Goal: Task Accomplishment & Management: Manage account settings

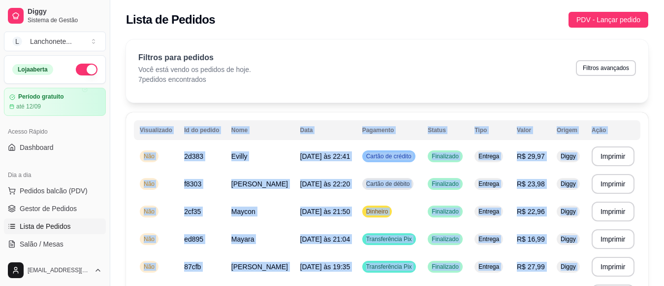
scroll to position [121, 0]
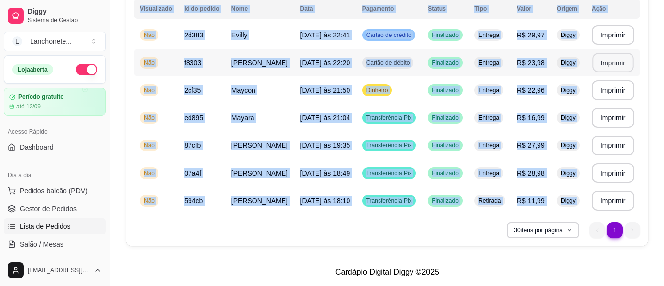
click at [597, 64] on button "Imprimir" at bounding box center [612, 62] width 41 height 19
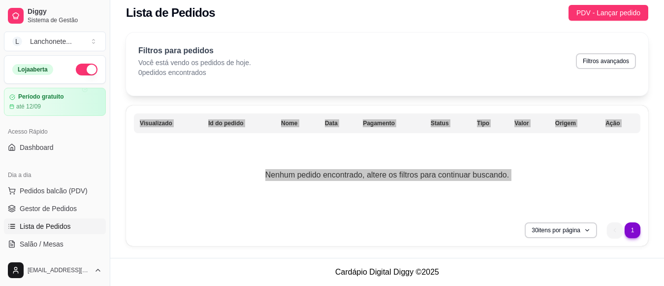
scroll to position [0, 0]
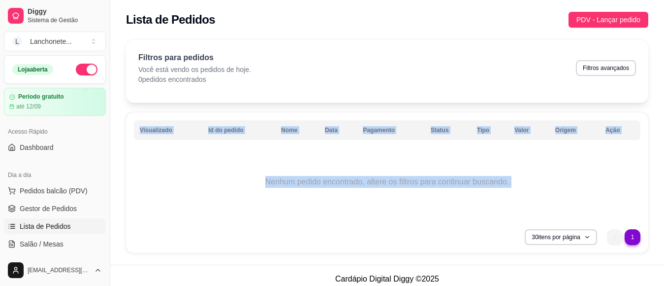
click at [452, 31] on div "Lista de Pedidos PDV - Lançar pedido" at bounding box center [387, 16] width 554 height 33
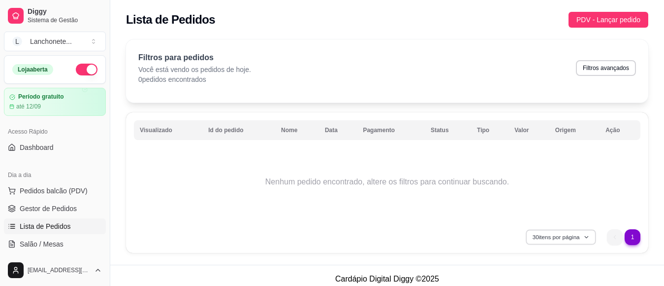
click at [584, 241] on button "30 itens por página" at bounding box center [561, 236] width 70 height 15
drag, startPoint x: 412, startPoint y: 206, endPoint x: 635, endPoint y: 237, distance: 225.2
click at [635, 237] on div "Visualizado Id do pedido Nome Data Pagamento Status Tipo Valor Origem Ação Nenh…" at bounding box center [387, 182] width 522 height 140
click at [635, 237] on icon "next page button" at bounding box center [633, 237] width 6 height 6
click at [635, 237] on ul "0" at bounding box center [623, 237] width 33 height 16
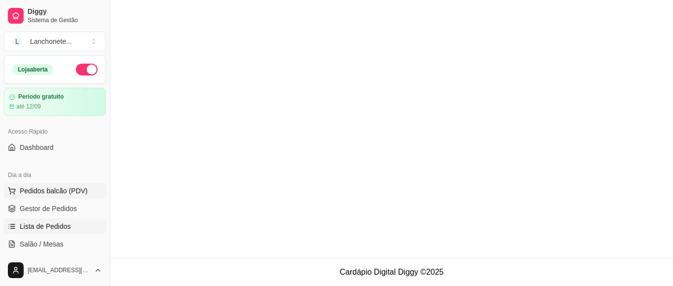
click at [53, 196] on button "Pedidos balcão (PDV)" at bounding box center [55, 191] width 102 height 16
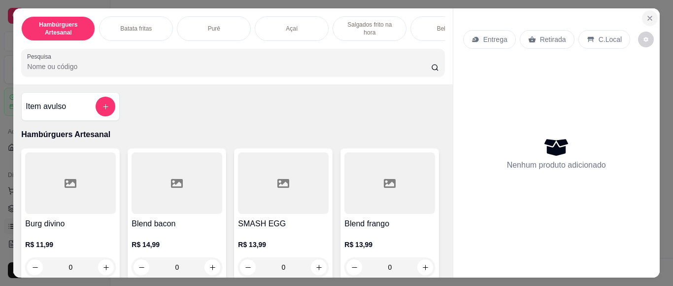
click at [646, 14] on icon "Close" at bounding box center [650, 18] width 8 height 8
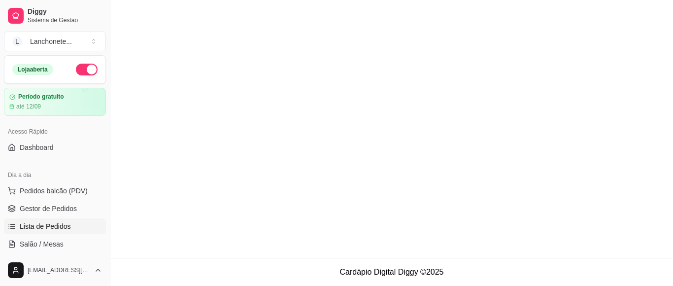
click at [75, 227] on link "Lista de Pedidos" at bounding box center [55, 226] width 102 height 16
click at [48, 206] on span "Gestor de Pedidos" at bounding box center [48, 208] width 57 height 10
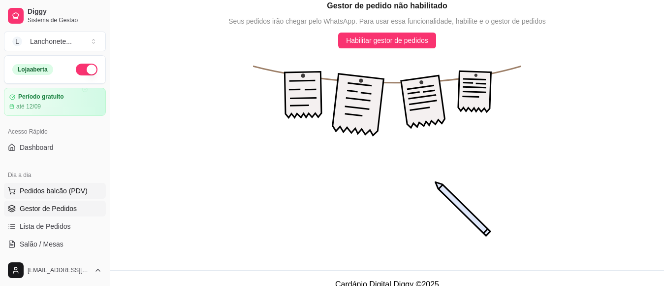
click at [48, 193] on span "Pedidos balcão (PDV)" at bounding box center [54, 191] width 68 height 10
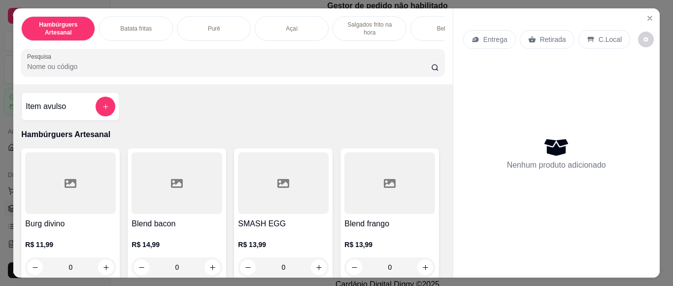
click at [50, 208] on div at bounding box center [70, 183] width 91 height 62
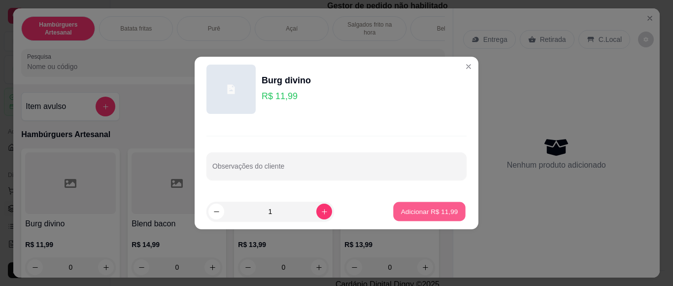
click at [401, 211] on p "Adicionar R$ 11,99" at bounding box center [429, 210] width 57 height 9
type input "1"
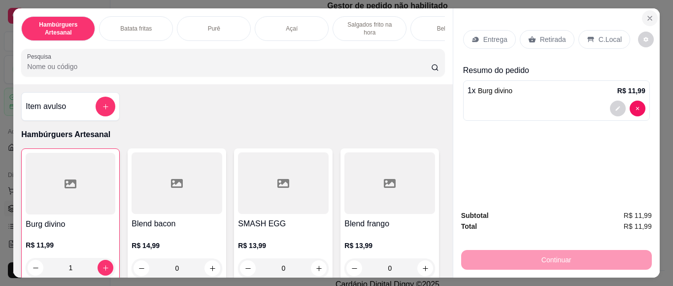
click at [642, 10] on button "Close" at bounding box center [650, 18] width 16 height 16
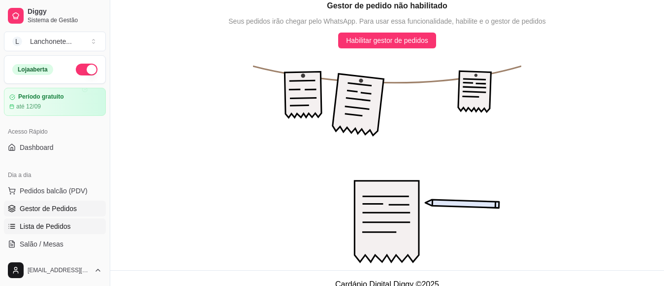
click at [61, 226] on span "Lista de Pedidos" at bounding box center [45, 226] width 51 height 10
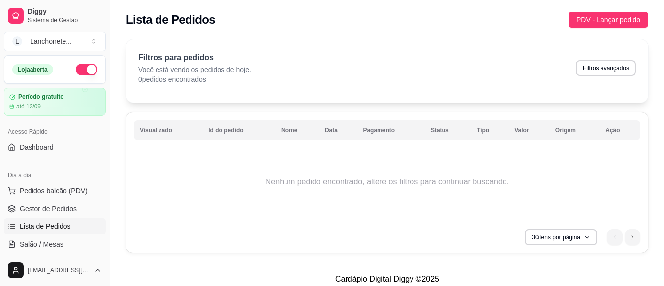
scroll to position [174, 0]
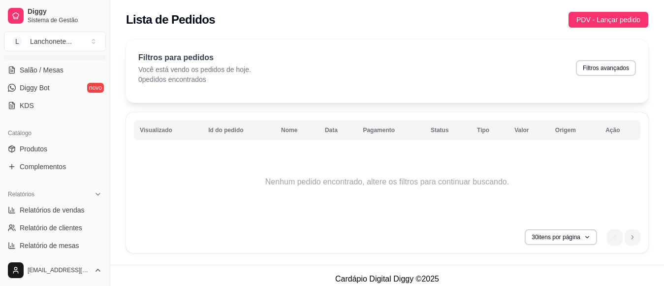
click at [563, 81] on div "Filtros para pedidos Você está vendo os pedidos de hoje. 0 pedidos encontrados …" at bounding box center [387, 68] width 498 height 33
click at [635, 238] on icon "next page button" at bounding box center [633, 237] width 6 height 6
click at [609, 237] on li "previous page button" at bounding box center [615, 237] width 16 height 16
click at [421, 86] on div "Filtros para pedidos Você está vendo os pedidos de hoje. 0 pedidos encontrados …" at bounding box center [387, 70] width 522 height 63
click at [442, 130] on th "Status" at bounding box center [448, 130] width 46 height 20
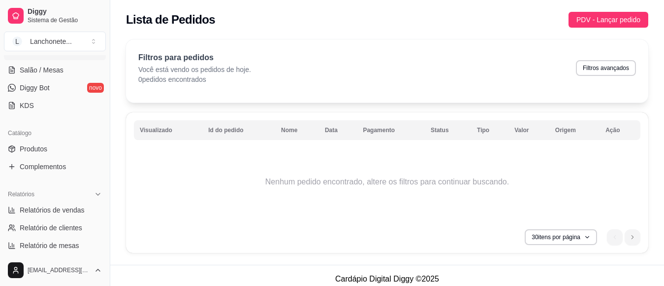
click at [412, 180] on td "Nenhum pedido encontrado, altere os filtros para continuar buscando." at bounding box center [387, 181] width 507 height 79
